Goal: Navigation & Orientation: Find specific page/section

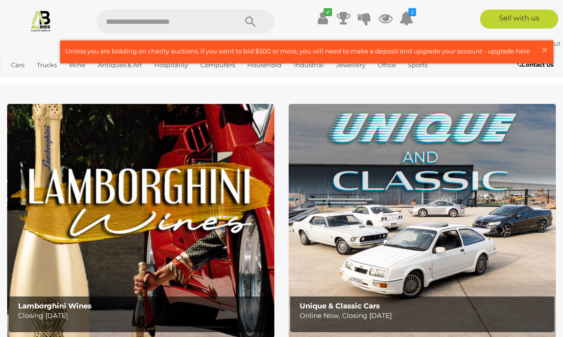
scroll to position [575, 0]
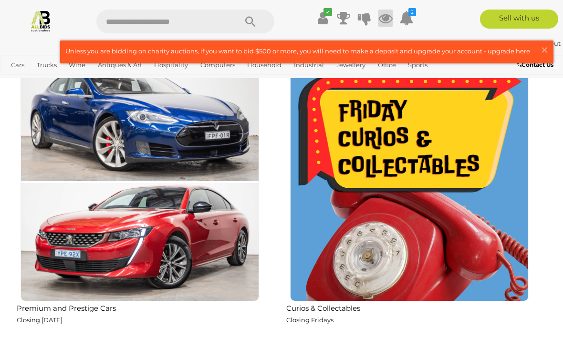
click at [383, 15] on icon at bounding box center [385, 18] width 14 height 17
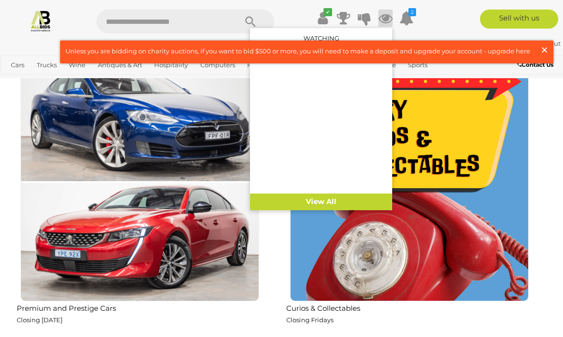
click at [545, 50] on span "×" at bounding box center [544, 50] width 9 height 19
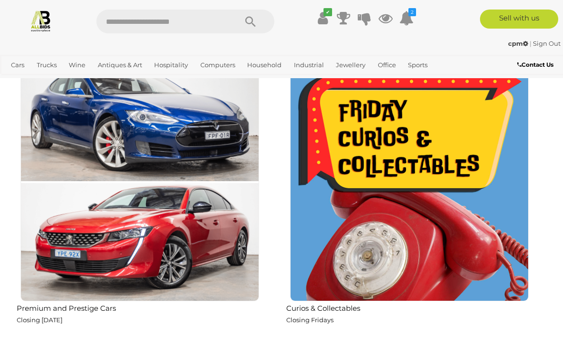
scroll to position [577, 0]
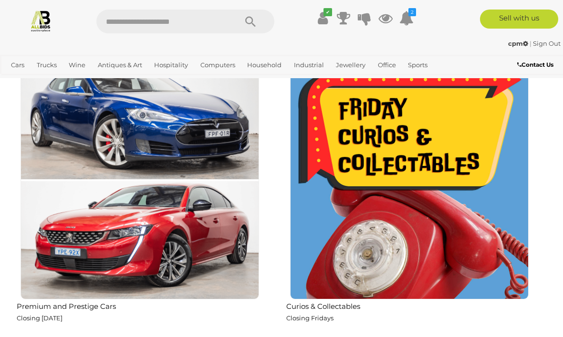
click at [329, 253] on img at bounding box center [409, 180] width 239 height 239
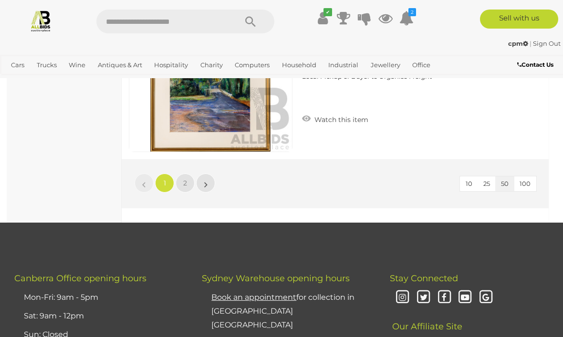
scroll to position [8890, 0]
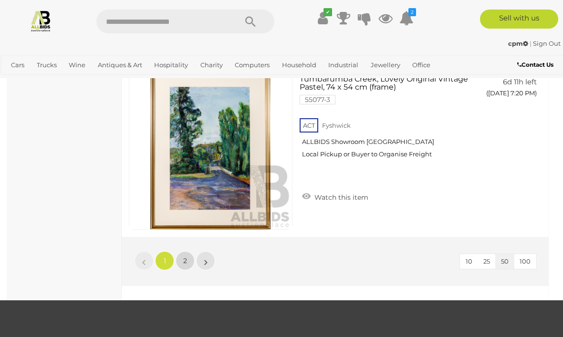
click at [184, 257] on span "2" at bounding box center [185, 261] width 4 height 9
